Goal: Task Accomplishment & Management: Manage account settings

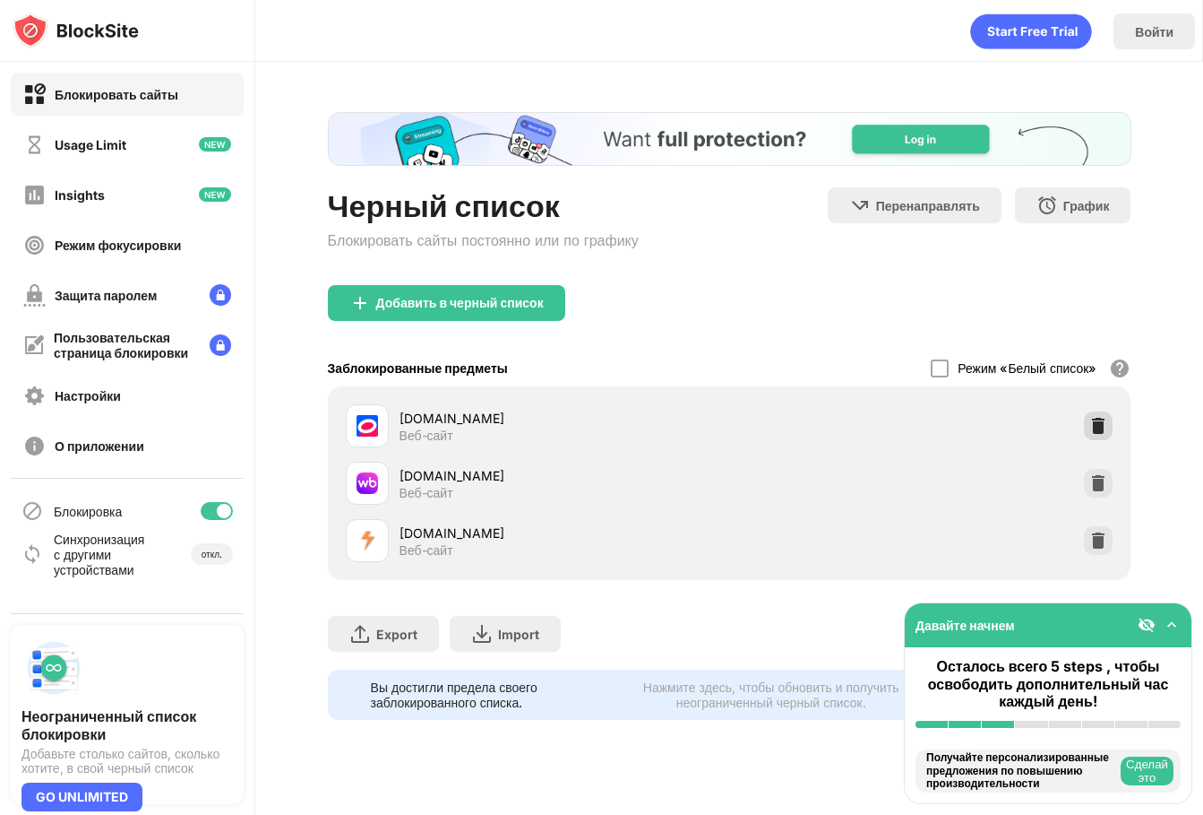
click at [1099, 433] on img at bounding box center [1099, 426] width 18 height 18
